Goal: Information Seeking & Learning: Learn about a topic

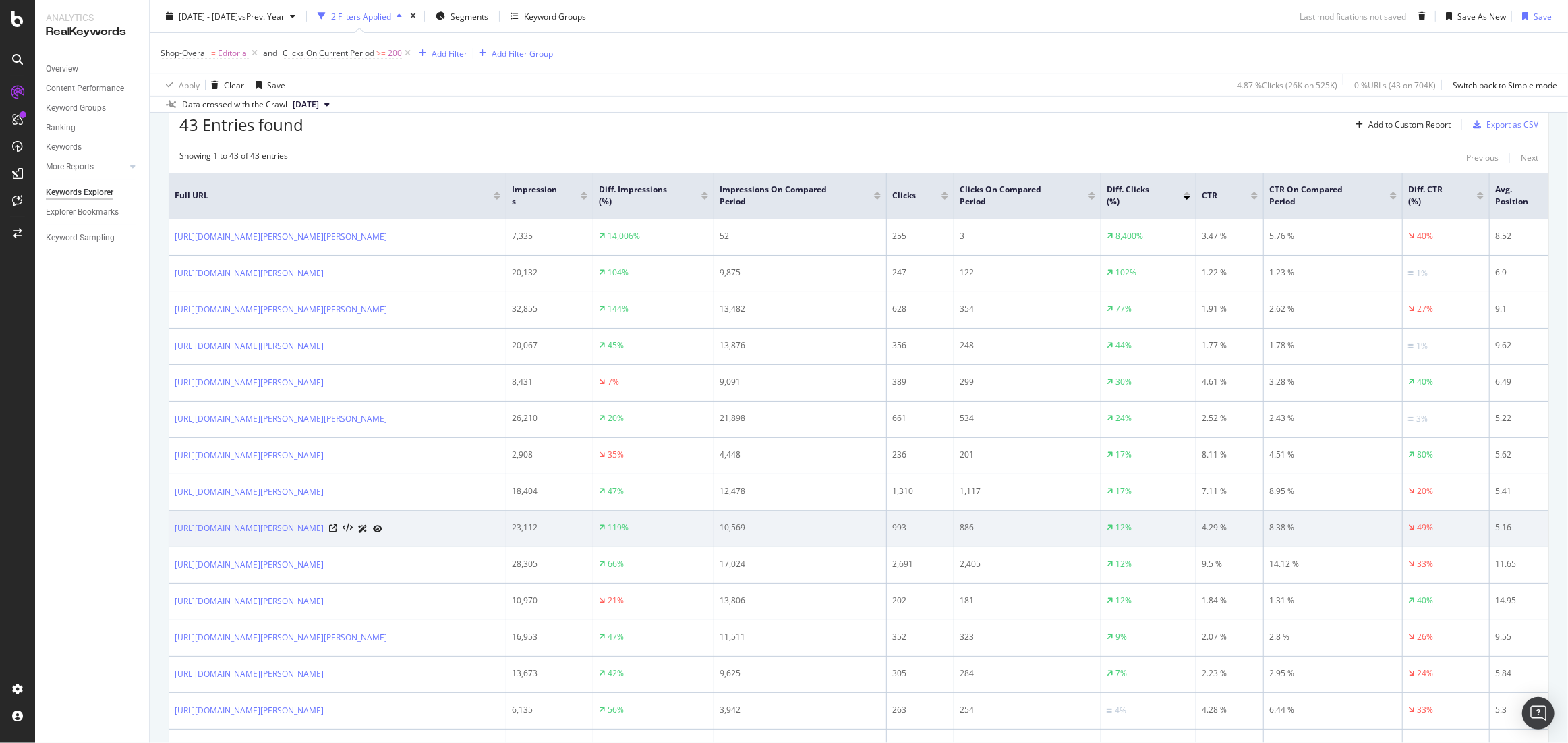
scroll to position [485, 0]
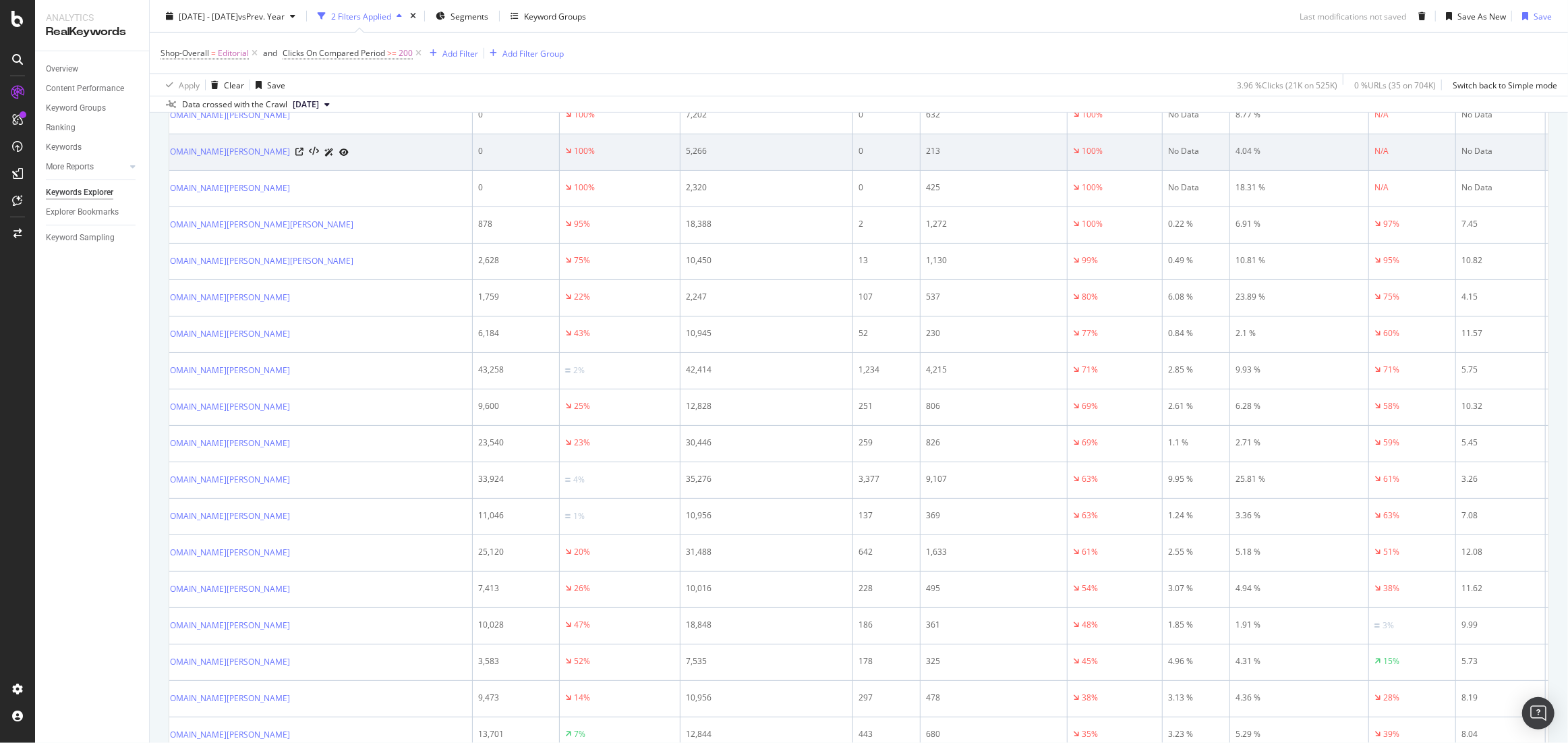
scroll to position [1198, 0]
